Goal: Find specific page/section: Find specific page/section

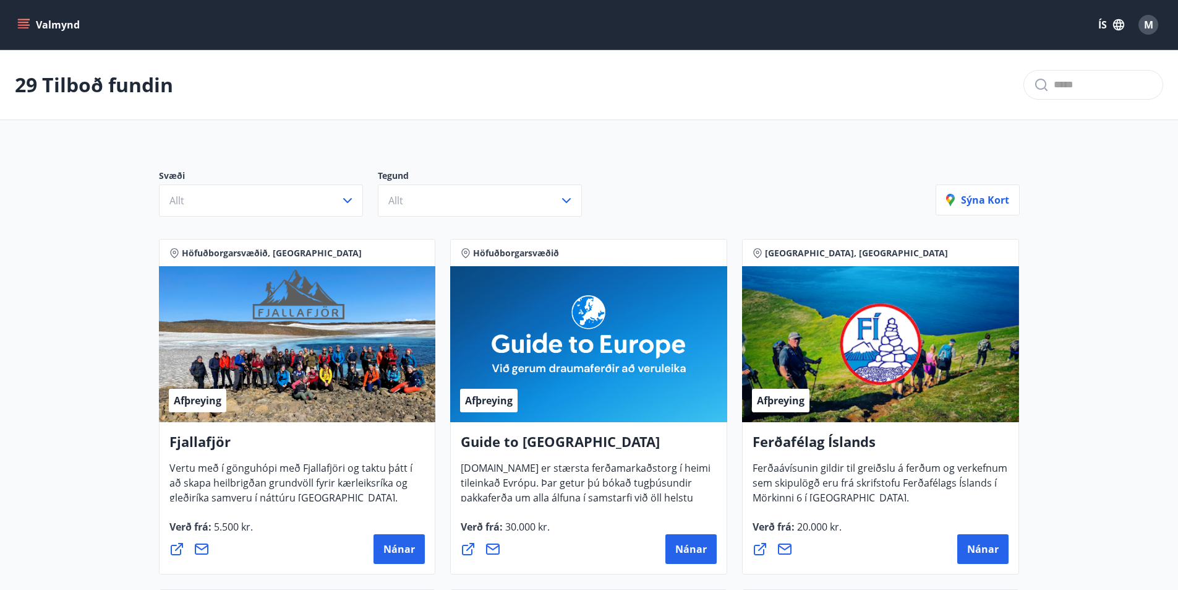
click at [26, 21] on icon "menu" at bounding box center [23, 25] width 12 height 12
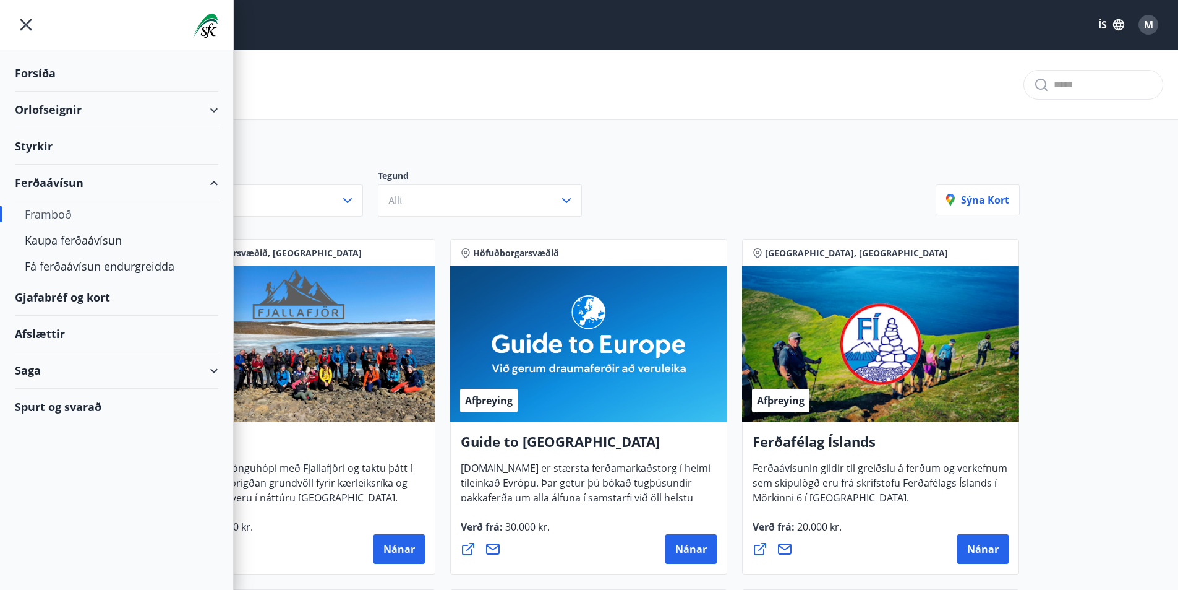
click at [38, 70] on div "Forsíða" at bounding box center [117, 73] width 204 height 36
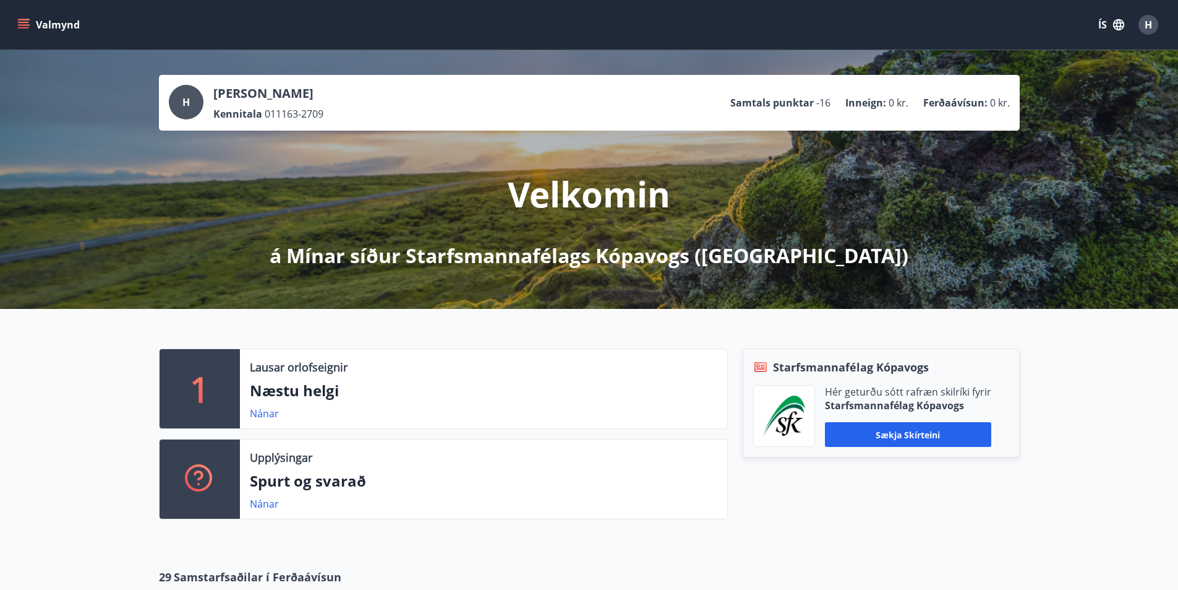
click at [25, 25] on icon "menu" at bounding box center [25, 24] width 14 height 1
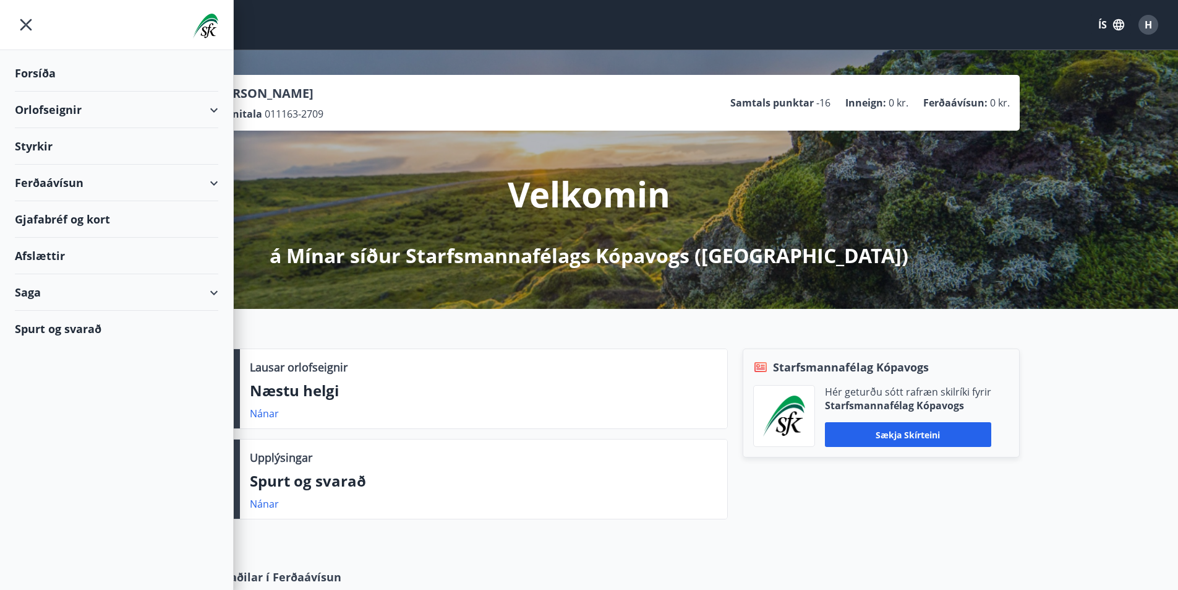
click at [49, 181] on div "Ferðaávísun" at bounding box center [117, 183] width 204 height 36
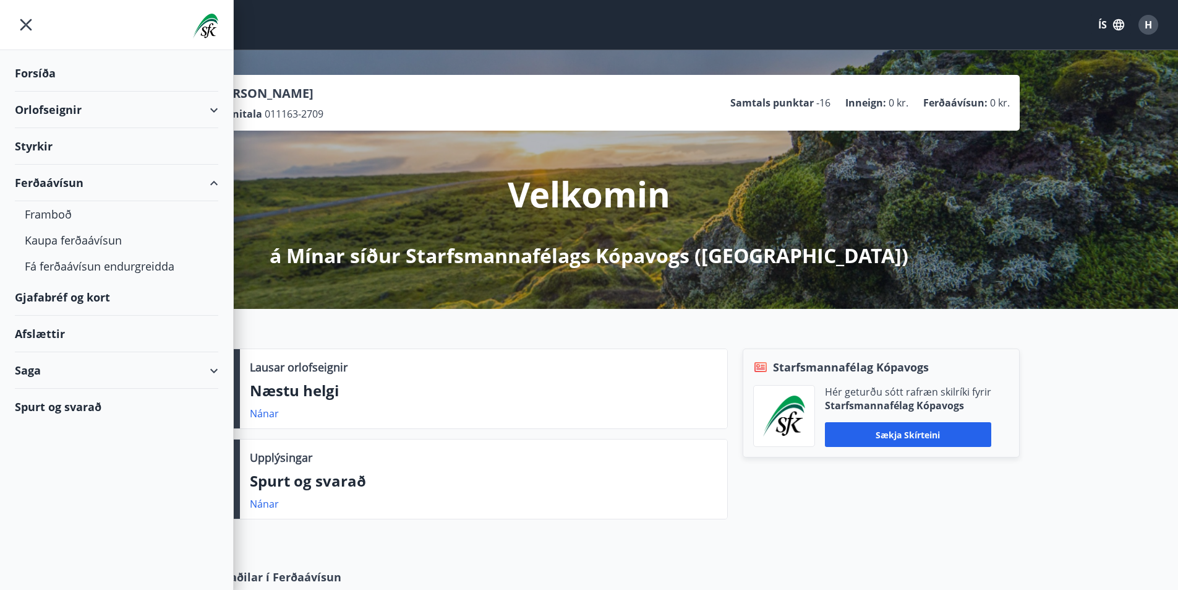
click at [211, 367] on div "Saga" at bounding box center [117, 370] width 204 height 36
click at [48, 406] on div "Ferðaávísun" at bounding box center [117, 401] width 184 height 26
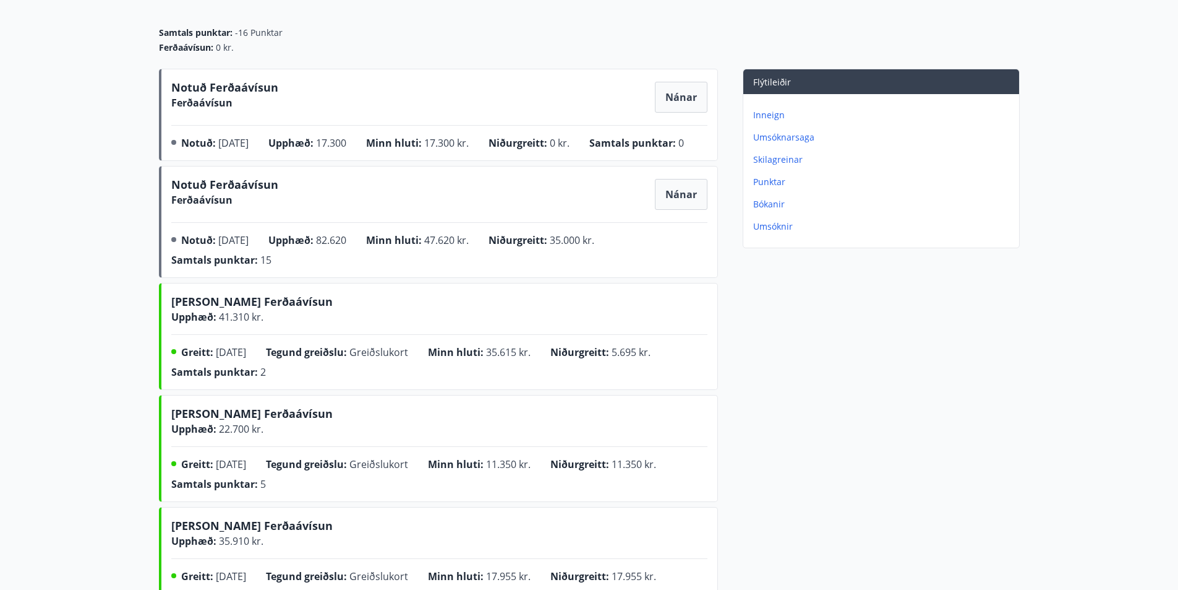
scroll to position [62, 0]
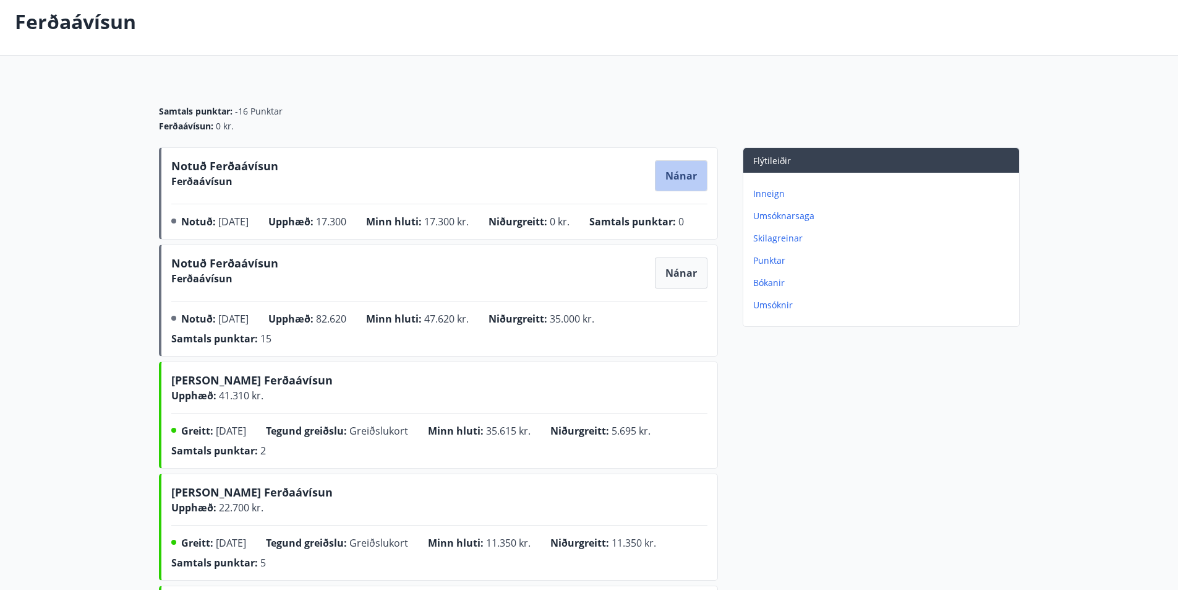
click at [691, 170] on span "Nánar" at bounding box center [682, 176] width 32 height 14
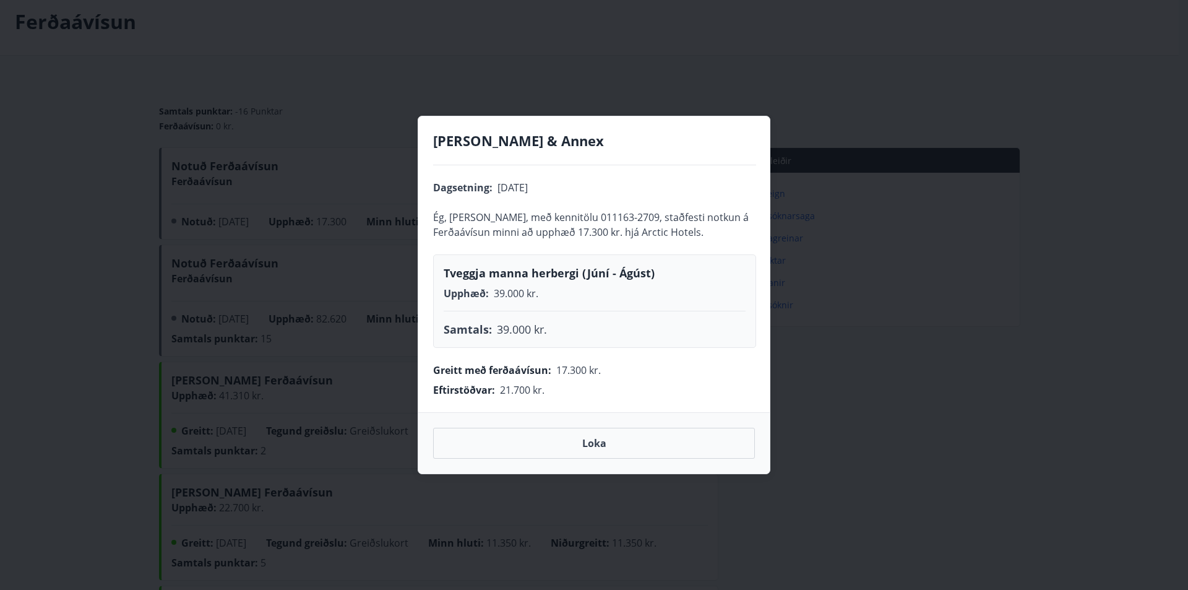
click at [632, 445] on button "Loka" at bounding box center [594, 442] width 322 height 31
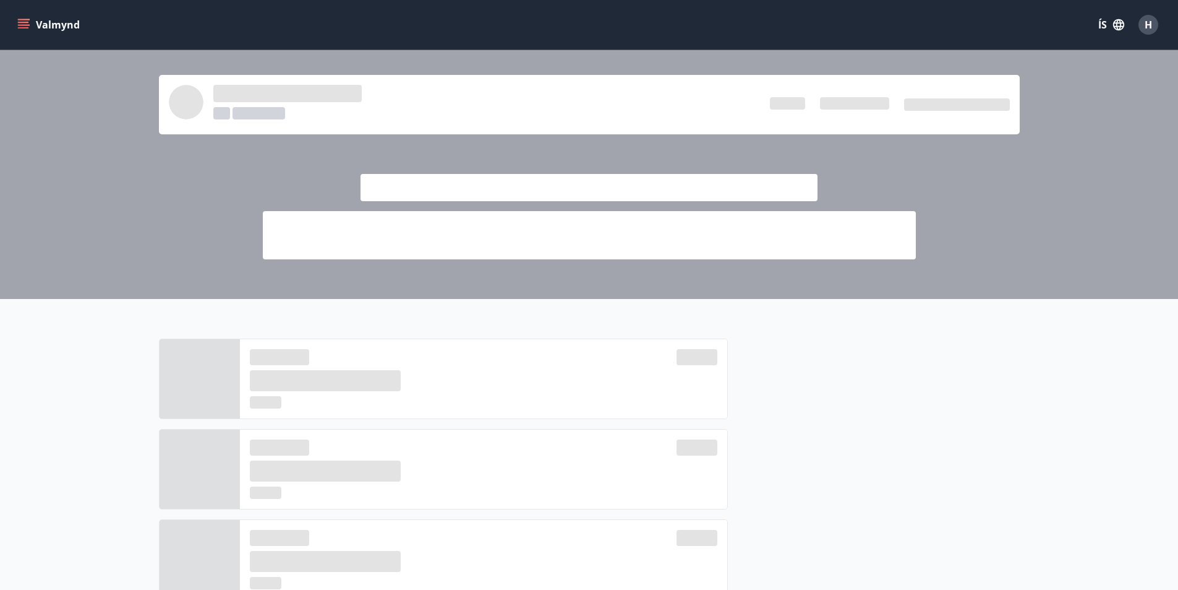
click at [25, 28] on icon "menu" at bounding box center [23, 27] width 11 height 1
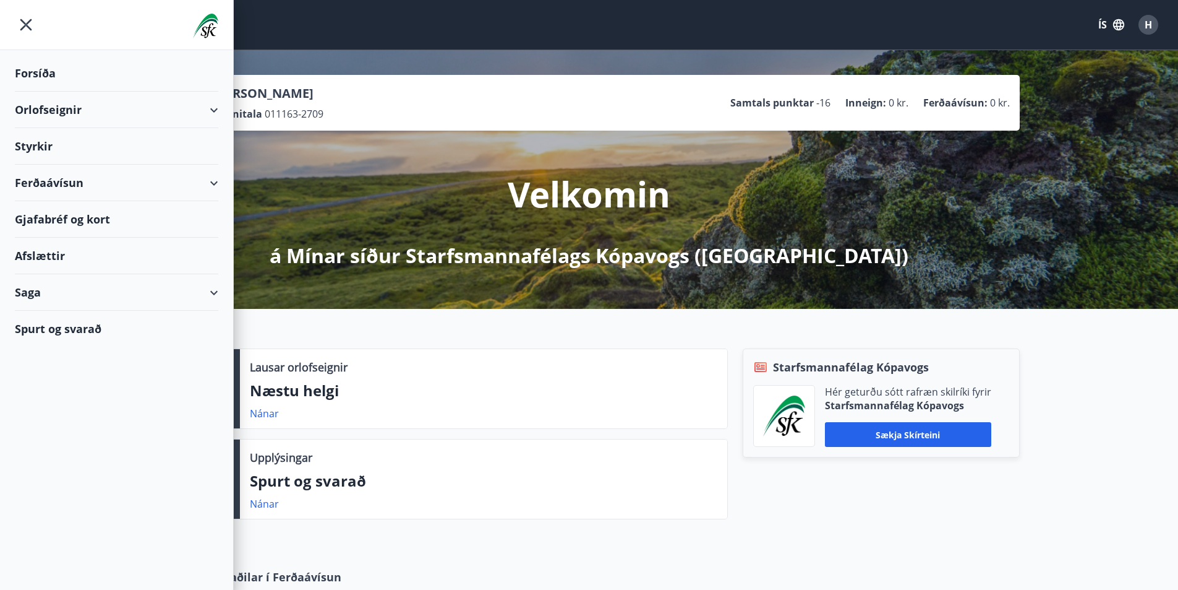
click at [83, 326] on div "Spurt og svarað" at bounding box center [117, 329] width 204 height 36
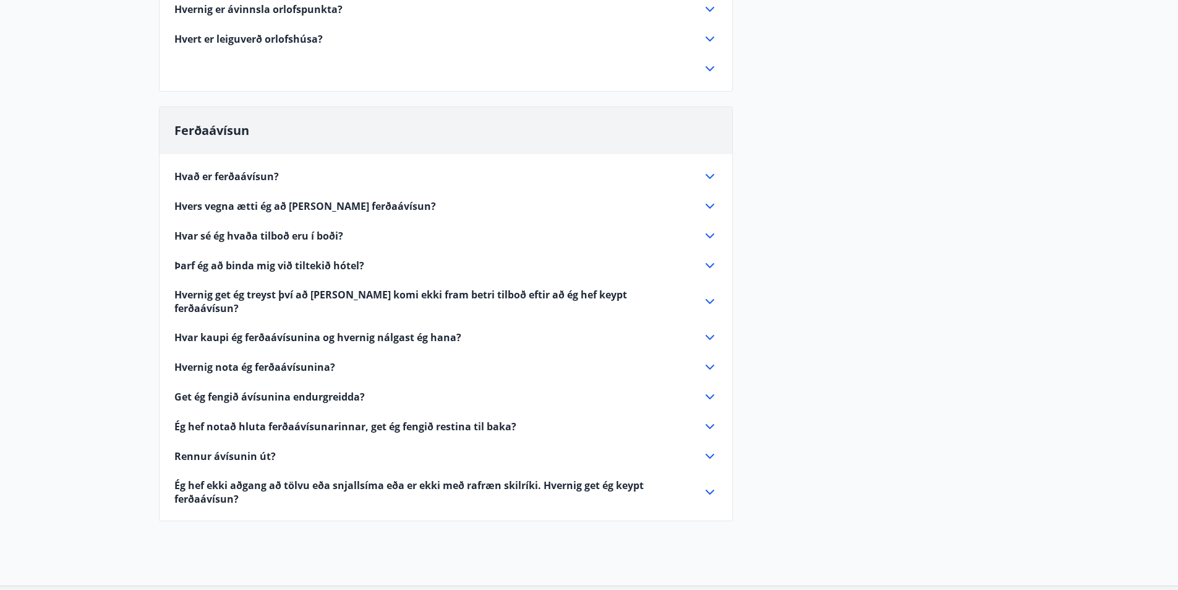
scroll to position [1175, 0]
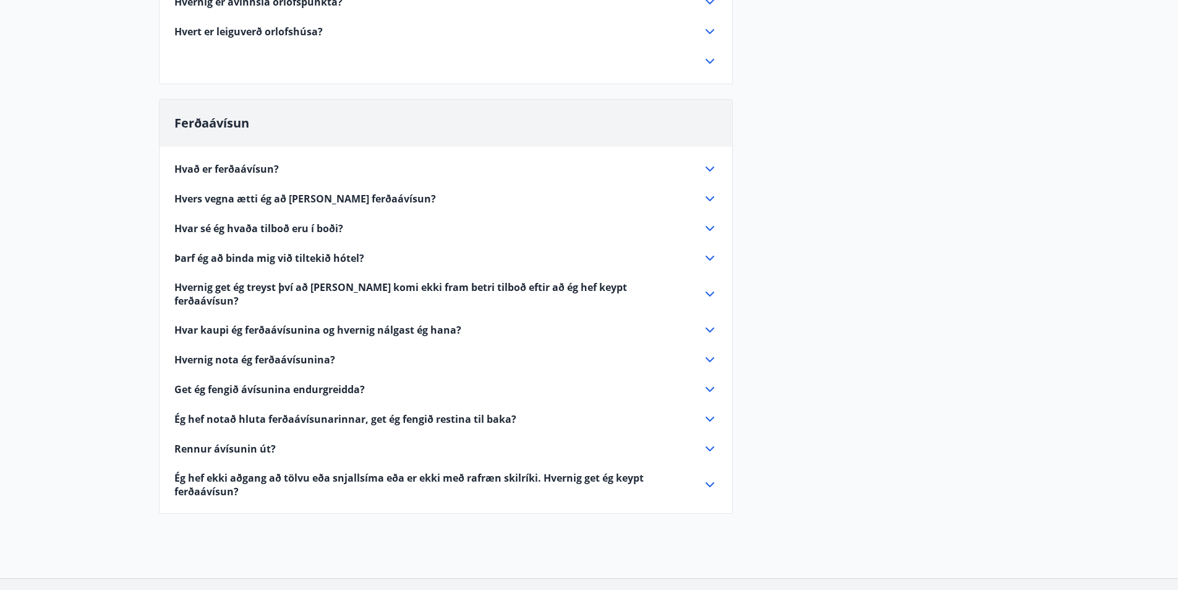
click at [711, 169] on icon at bounding box center [710, 168] width 9 height 5
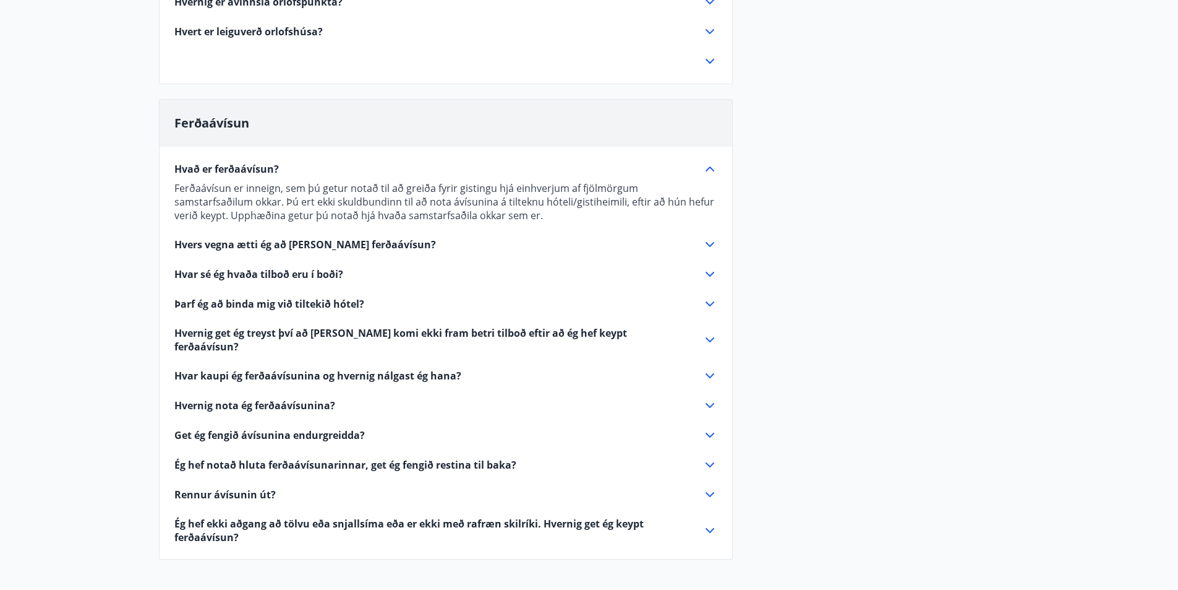
click at [709, 246] on icon at bounding box center [710, 244] width 15 height 15
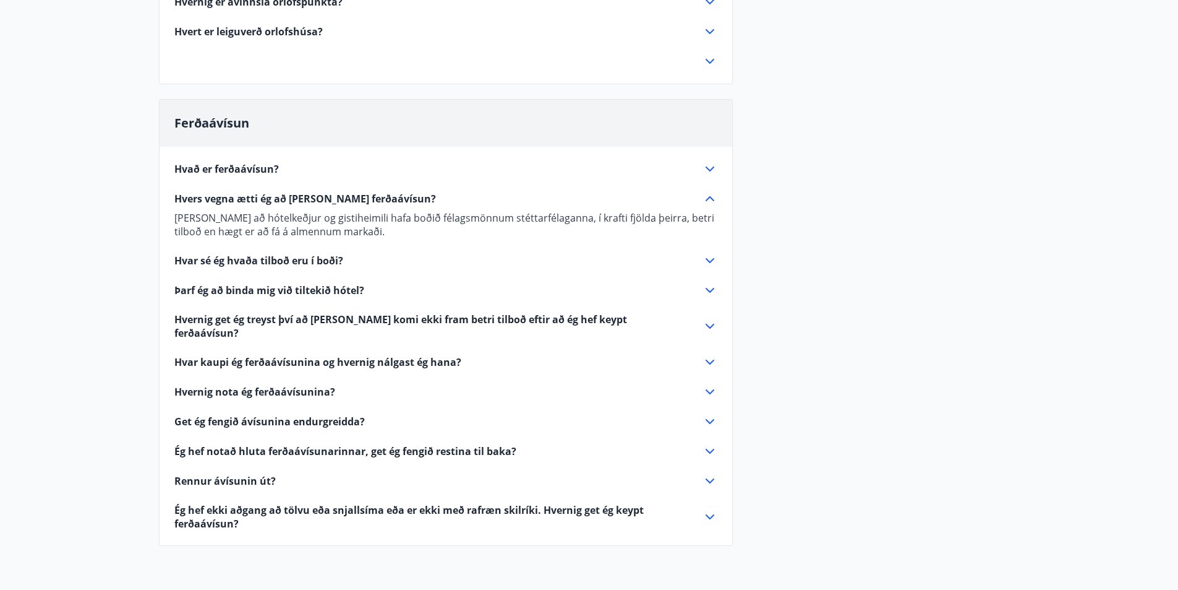
click at [709, 444] on icon at bounding box center [710, 451] width 15 height 15
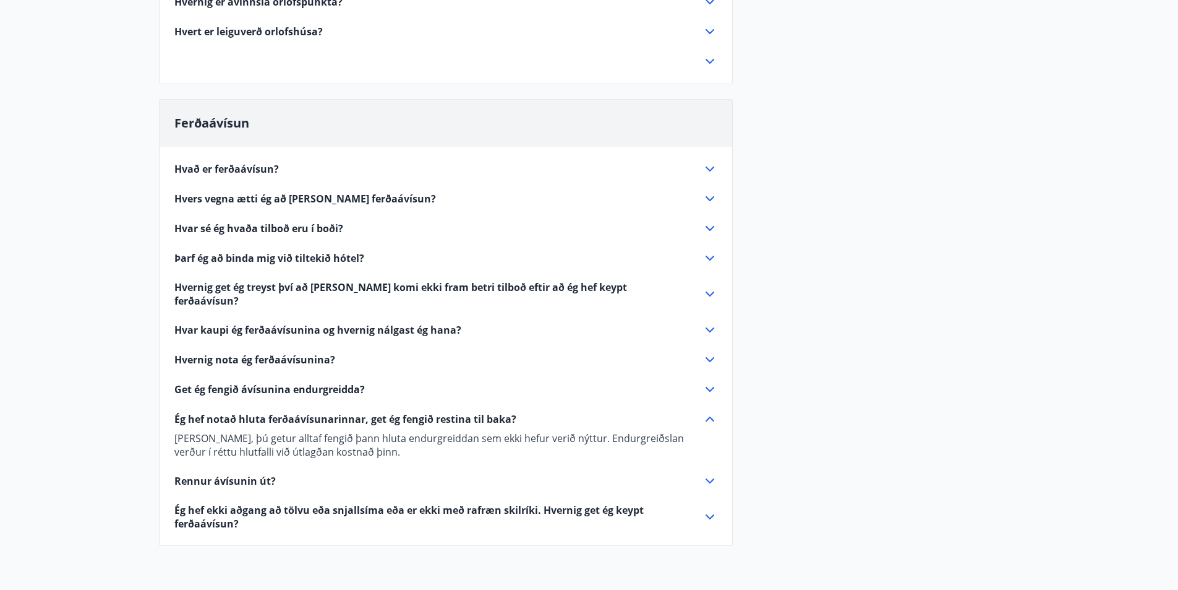
click at [710, 327] on icon at bounding box center [710, 329] width 9 height 5
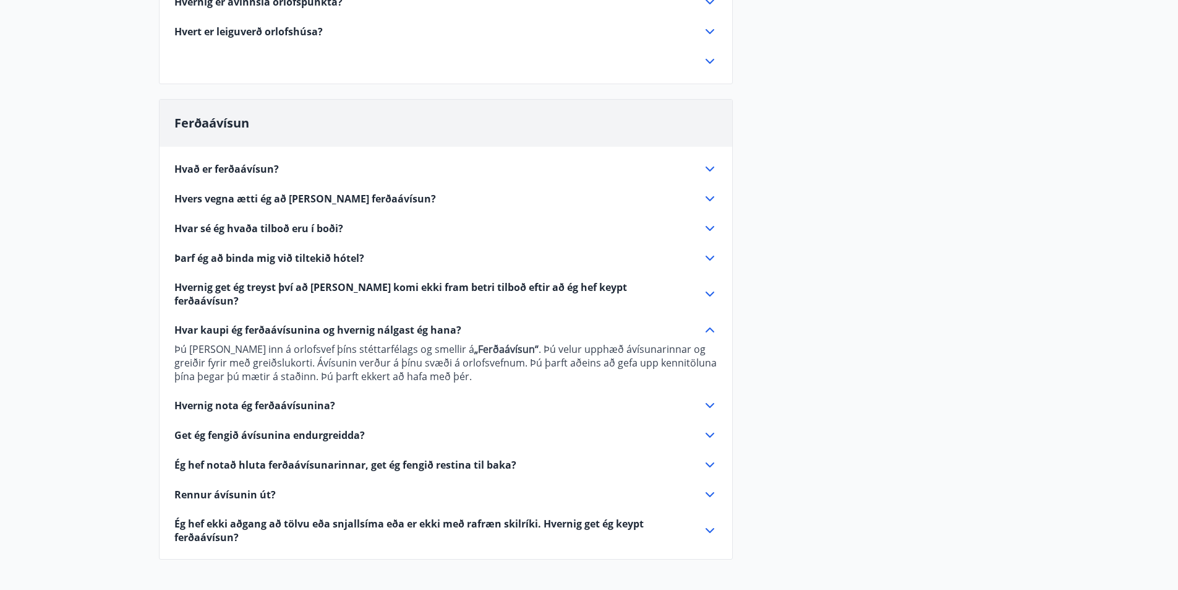
click at [713, 255] on icon at bounding box center [710, 258] width 15 height 15
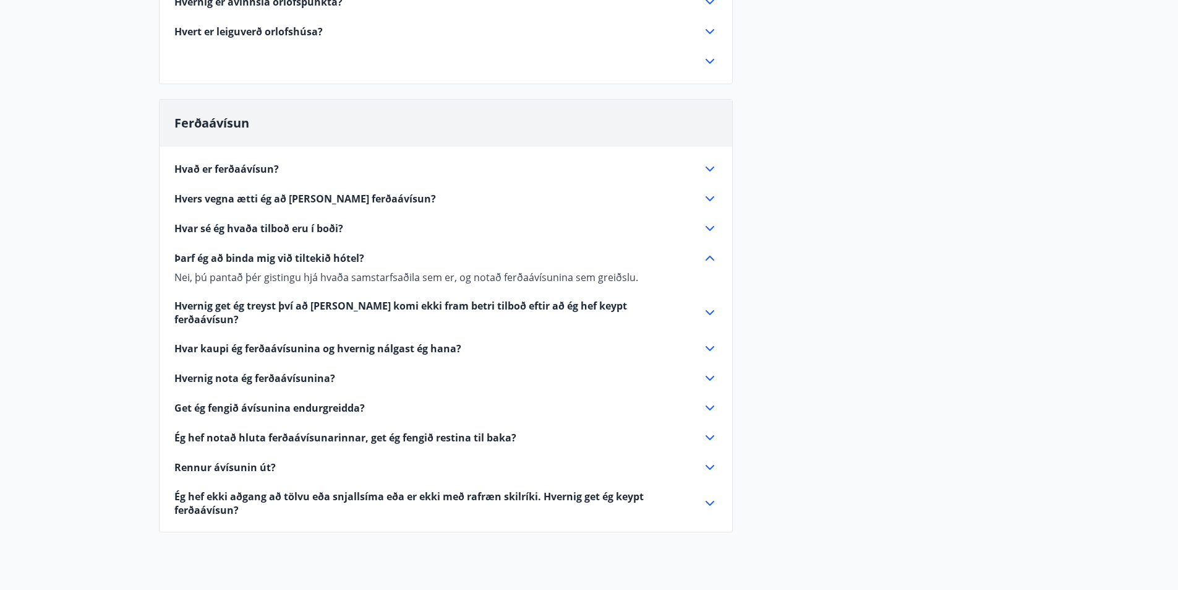
click at [711, 229] on icon at bounding box center [710, 228] width 9 height 5
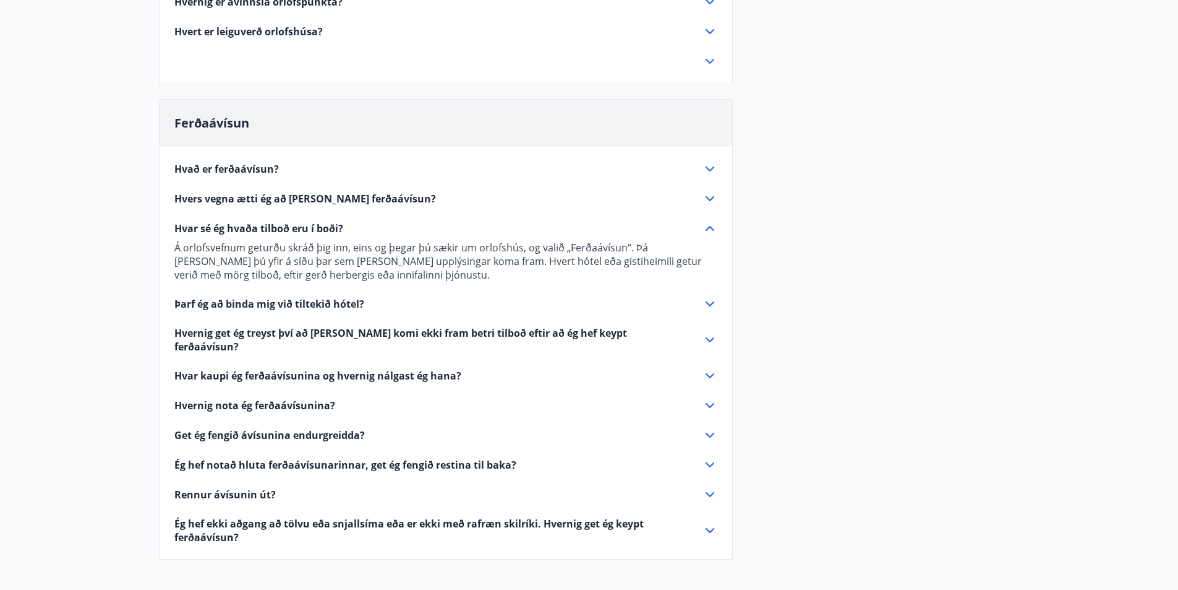
click at [711, 229] on icon at bounding box center [710, 228] width 15 height 15
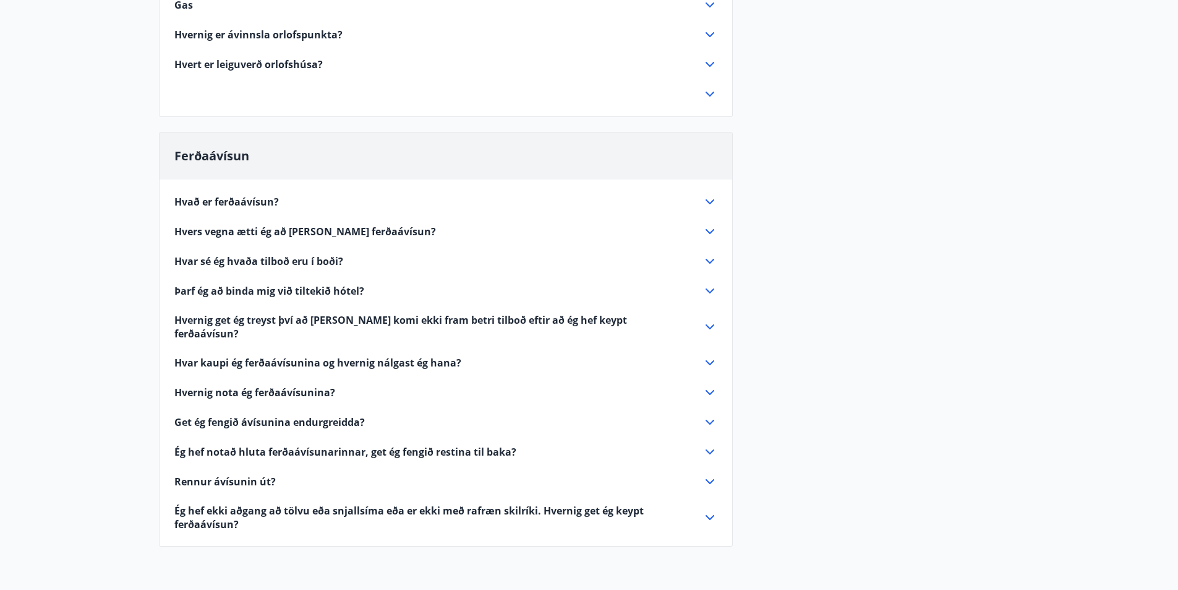
scroll to position [1113, 0]
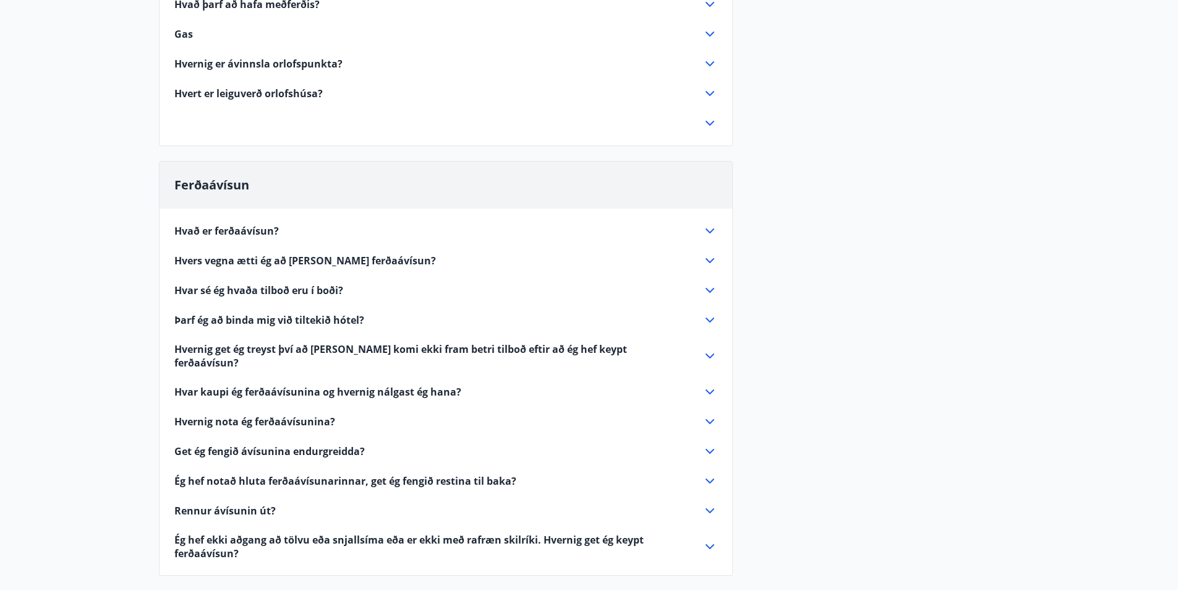
click at [710, 230] on icon at bounding box center [710, 230] width 15 height 15
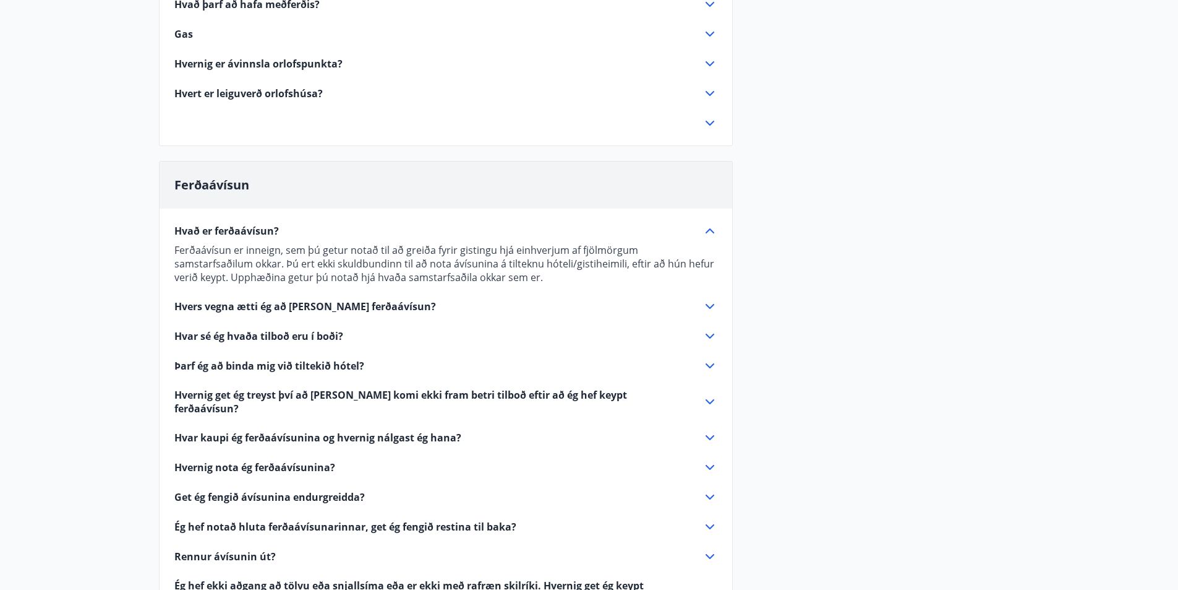
click at [710, 230] on icon at bounding box center [710, 230] width 15 height 15
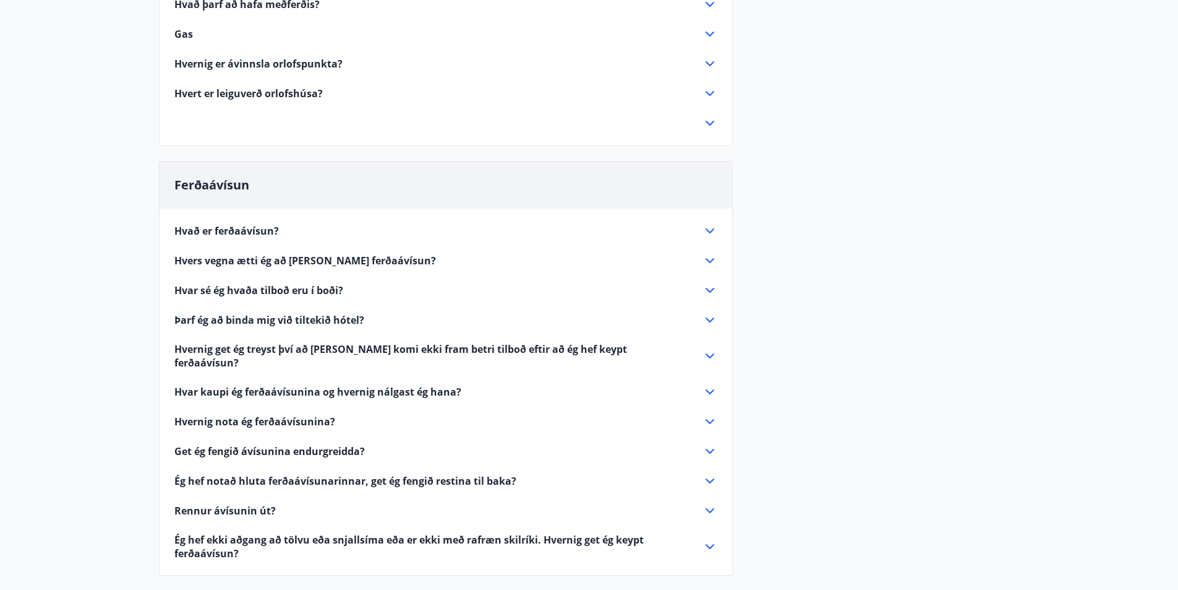
click at [709, 256] on icon at bounding box center [710, 260] width 15 height 15
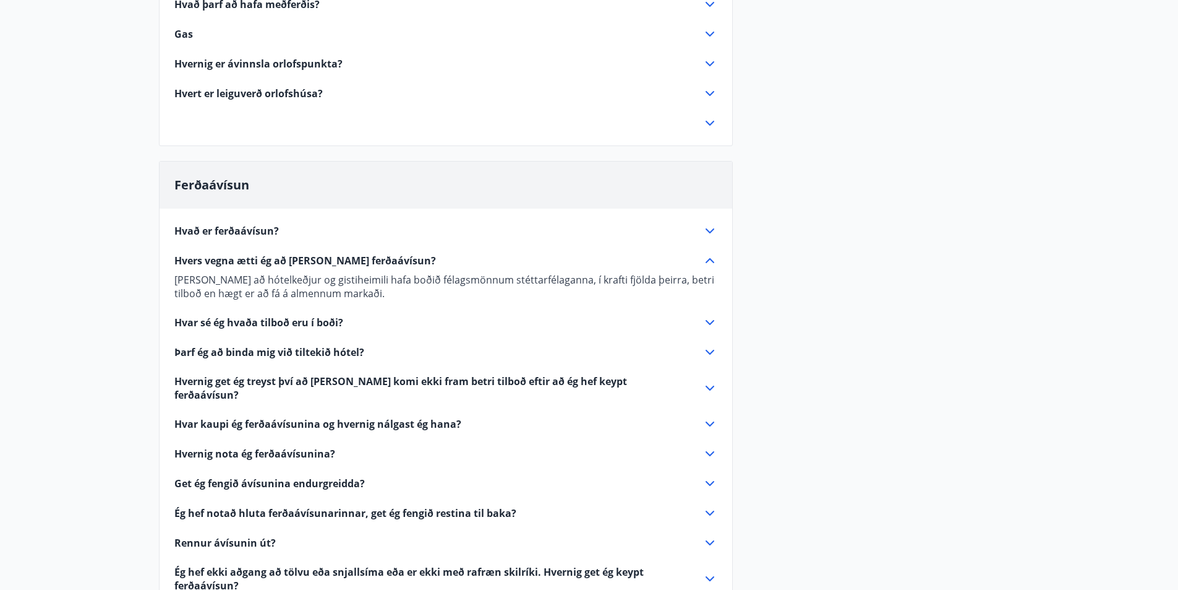
click at [709, 254] on icon at bounding box center [710, 260] width 15 height 15
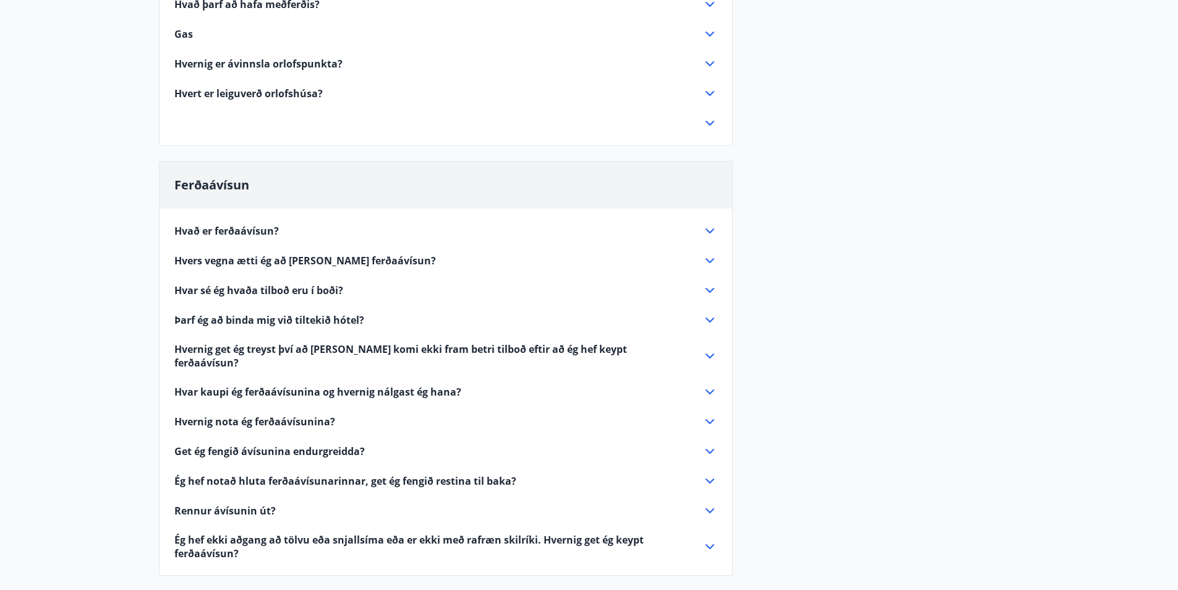
click at [711, 288] on icon at bounding box center [710, 290] width 15 height 15
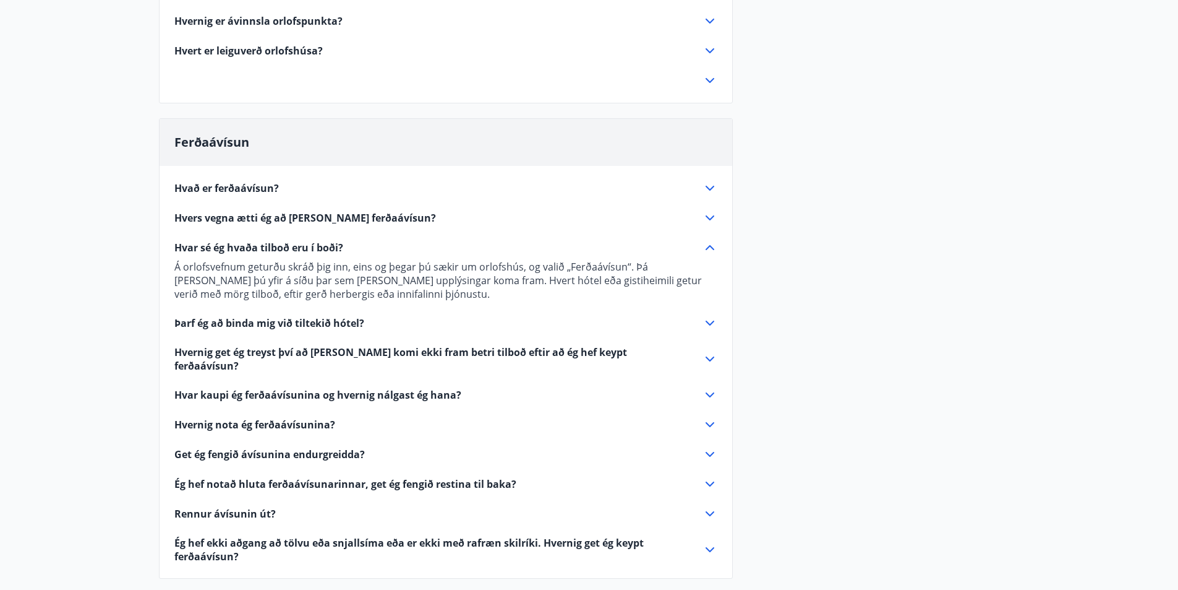
scroll to position [1175, 0]
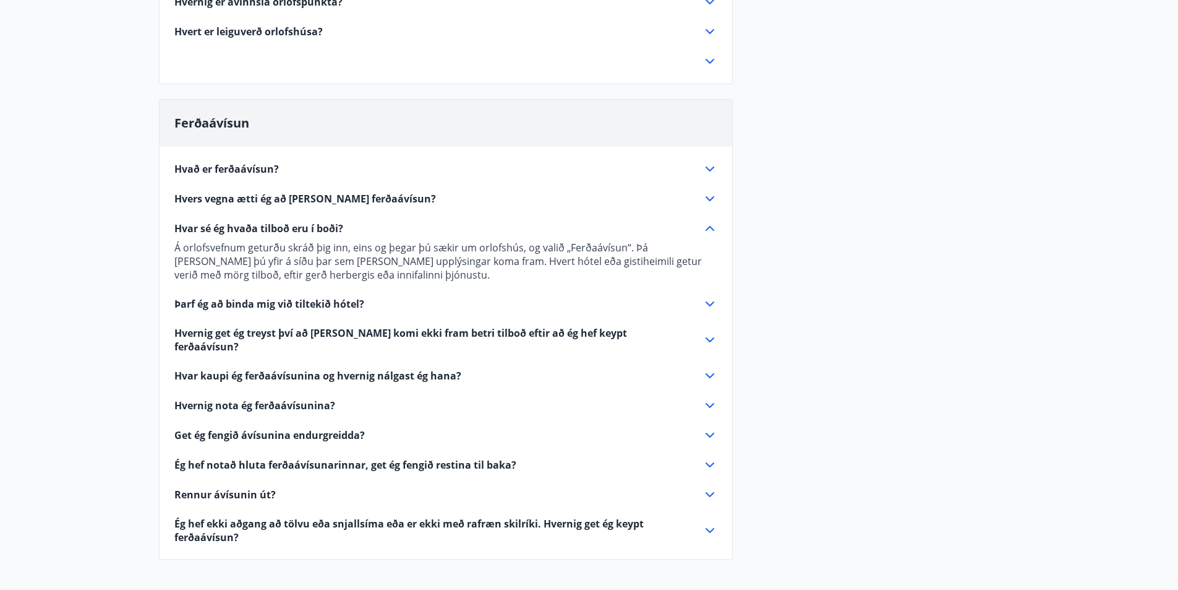
click at [709, 337] on icon at bounding box center [710, 339] width 9 height 5
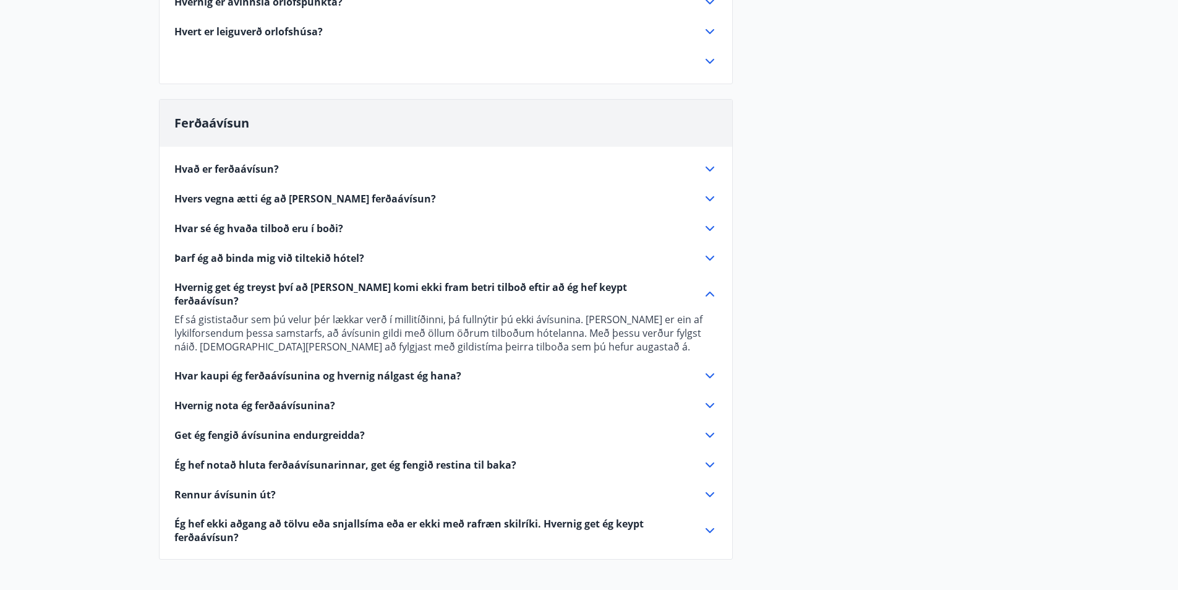
click at [710, 288] on icon at bounding box center [710, 293] width 15 height 15
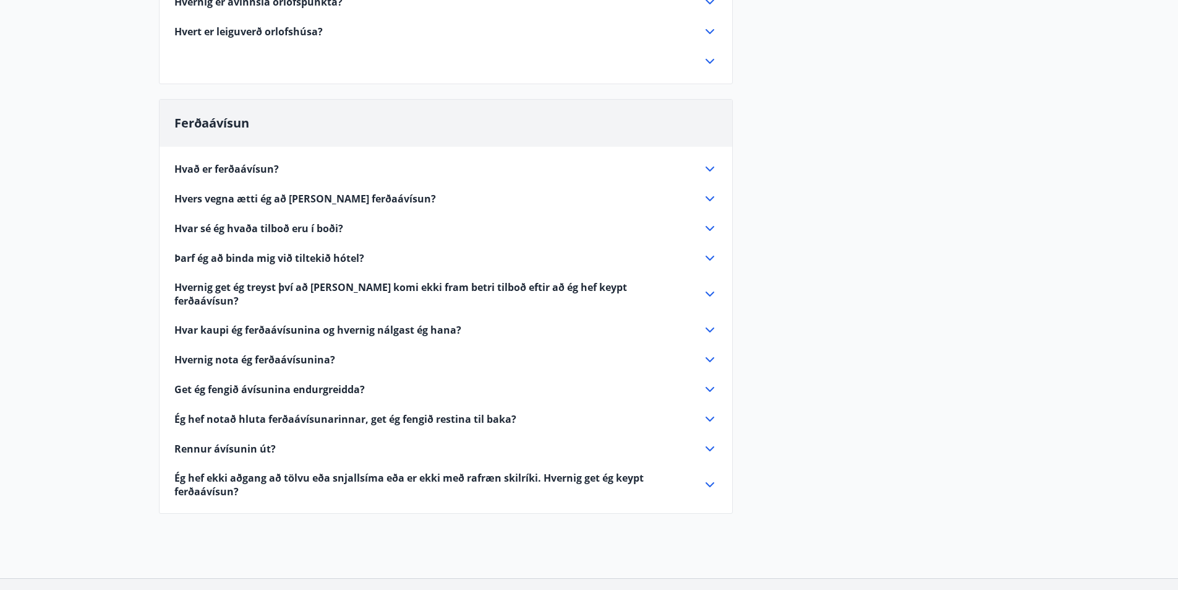
click at [710, 322] on icon at bounding box center [710, 329] width 15 height 15
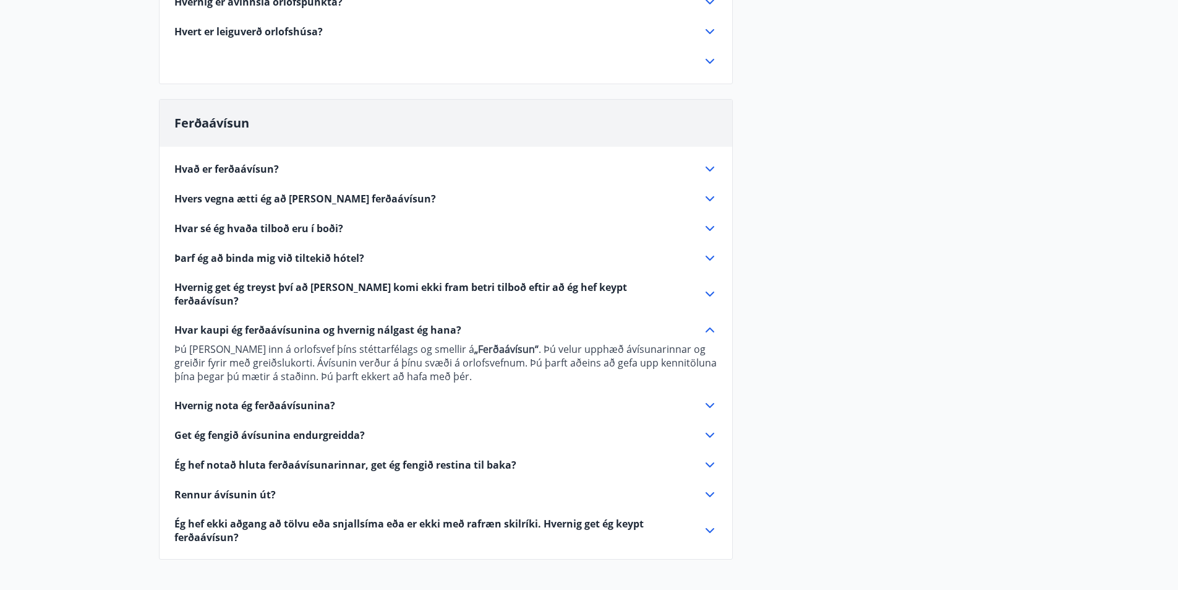
click at [710, 322] on icon at bounding box center [710, 329] width 15 height 15
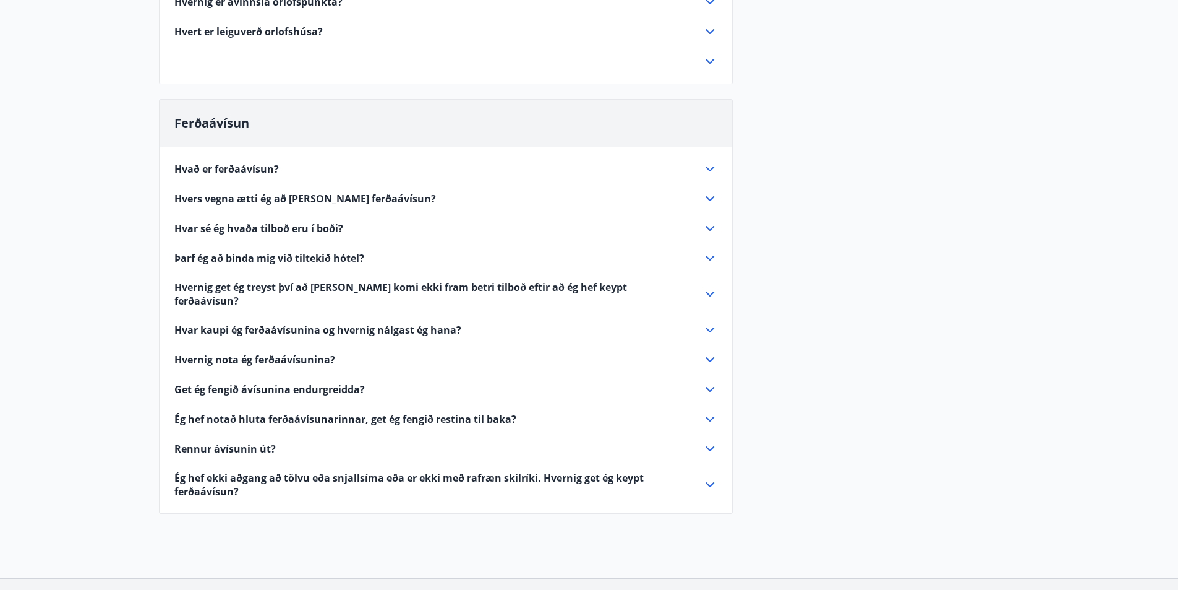
click at [707, 352] on icon at bounding box center [710, 359] width 15 height 15
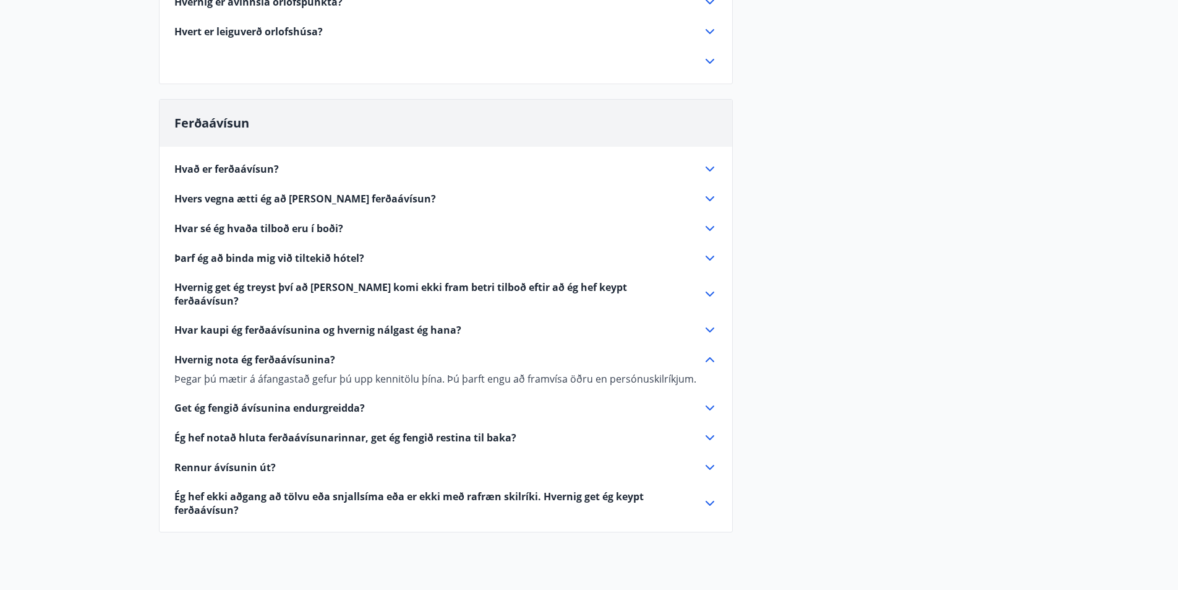
click at [708, 352] on icon at bounding box center [710, 359] width 15 height 15
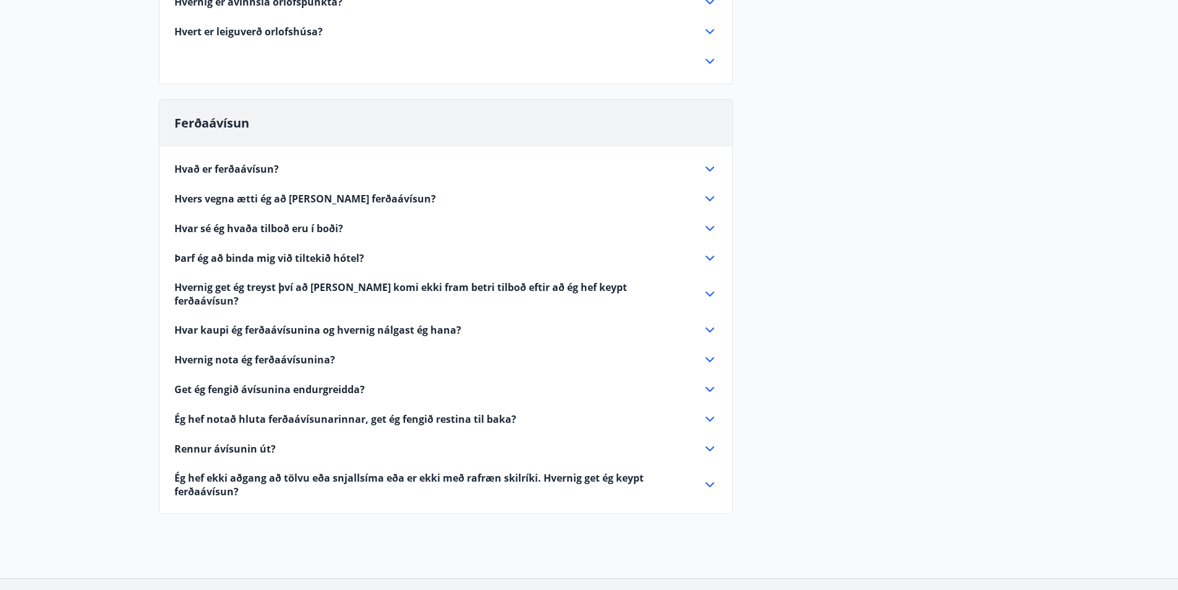
click at [709, 387] on icon at bounding box center [710, 389] width 9 height 5
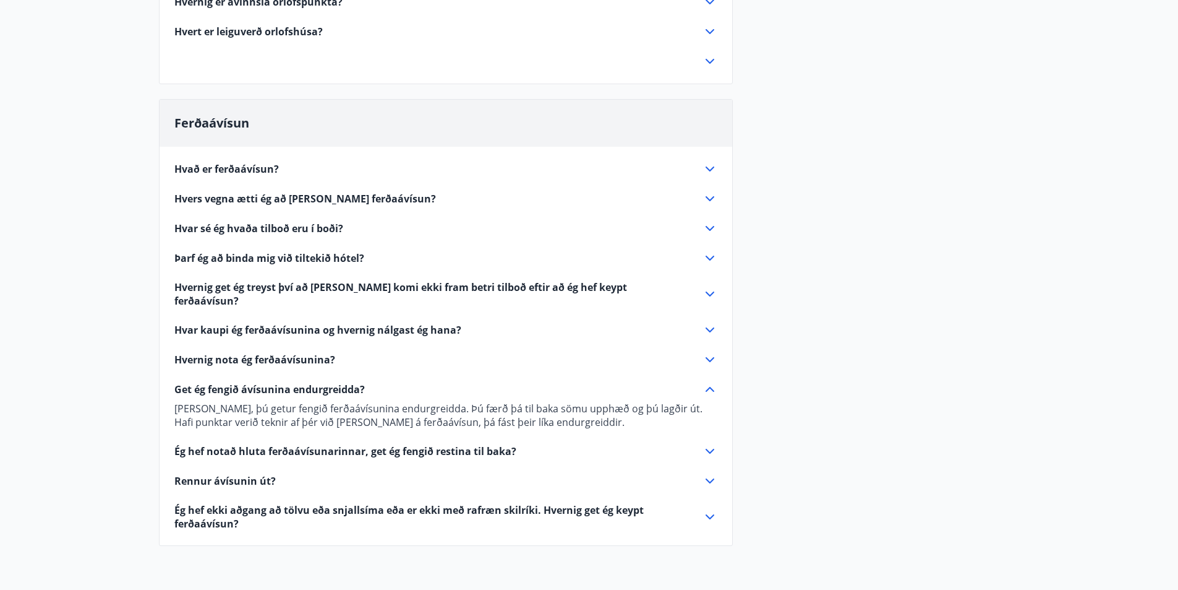
click at [708, 382] on icon at bounding box center [710, 389] width 15 height 15
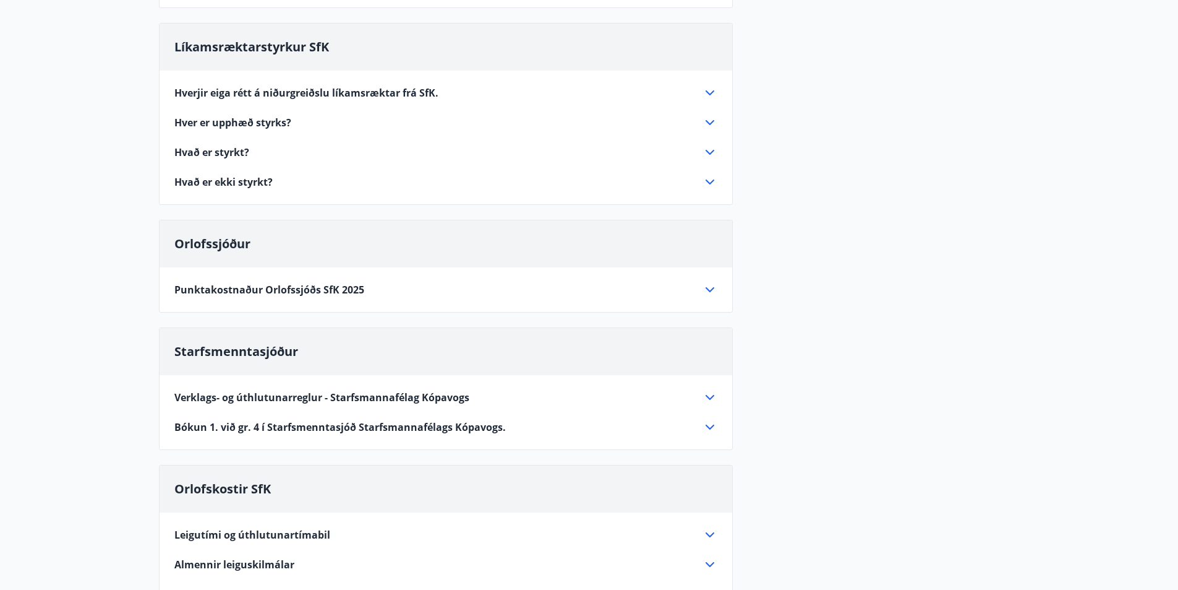
scroll to position [0, 0]
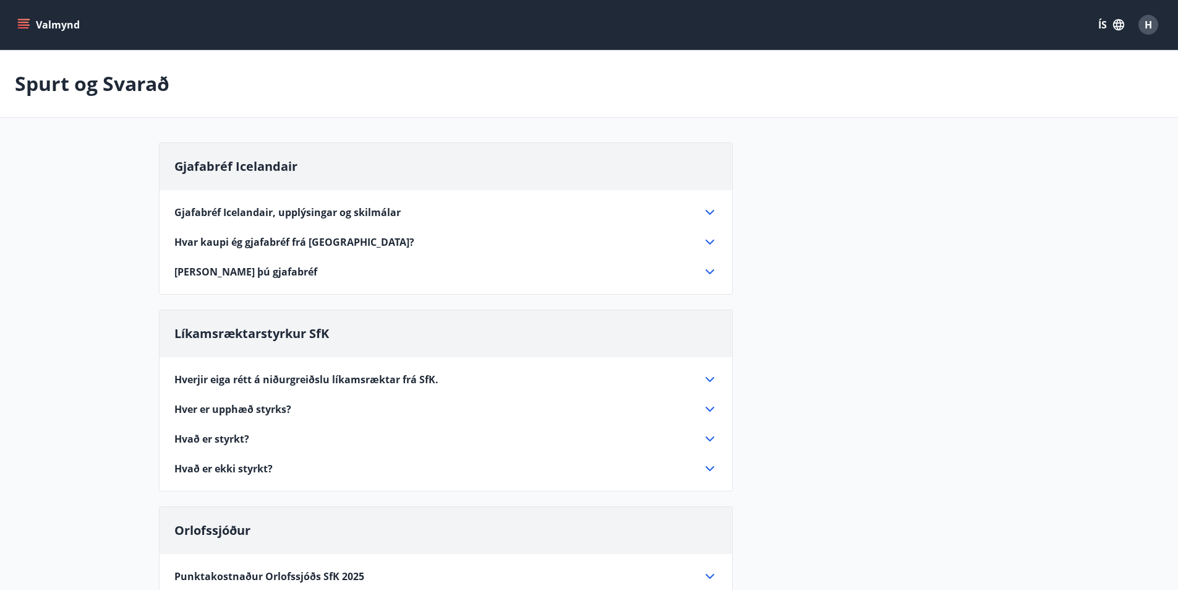
click at [28, 25] on icon "menu" at bounding box center [25, 24] width 14 height 1
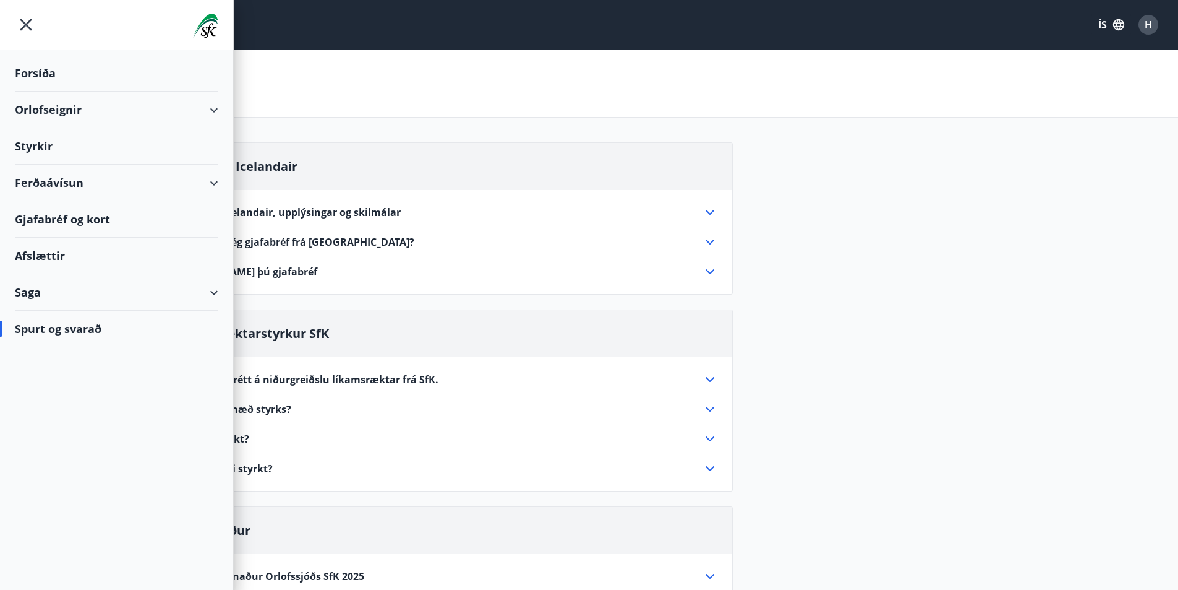
click at [217, 289] on div "Saga" at bounding box center [117, 292] width 204 height 36
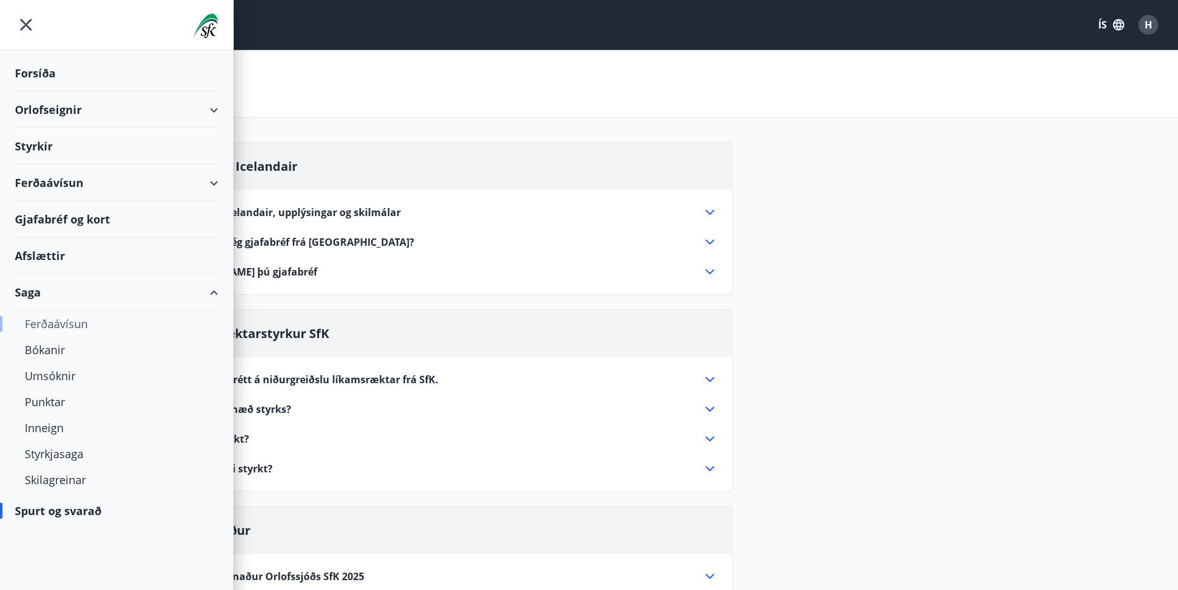
click at [192, 326] on div "Ferðaávísun" at bounding box center [117, 324] width 184 height 26
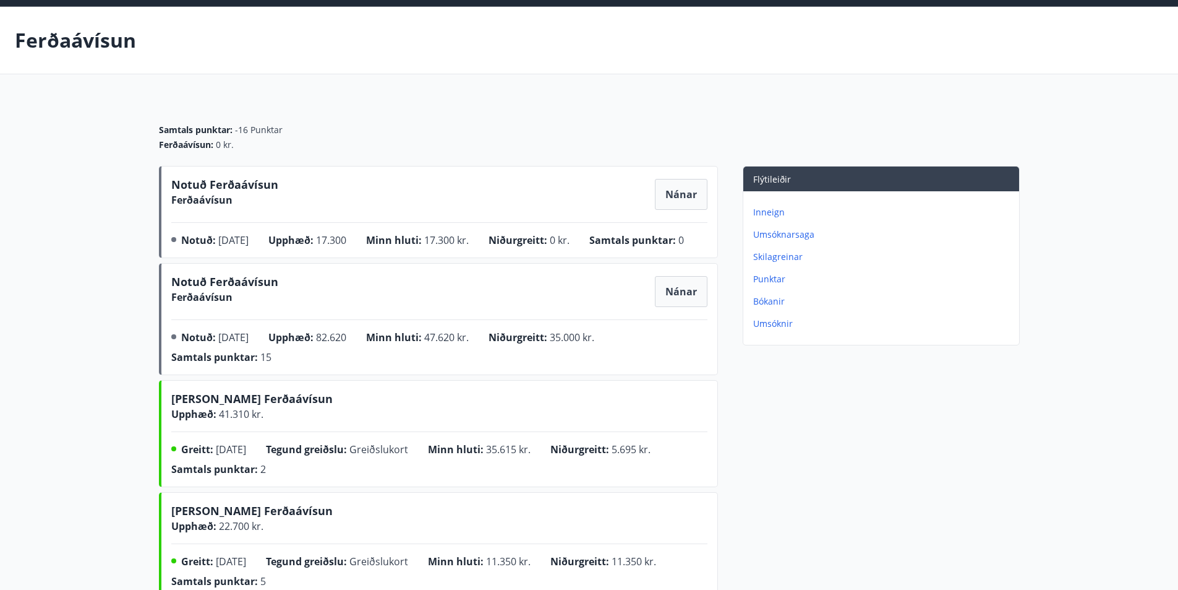
scroll to position [62, 0]
